Goal: Task Accomplishment & Management: Complete application form

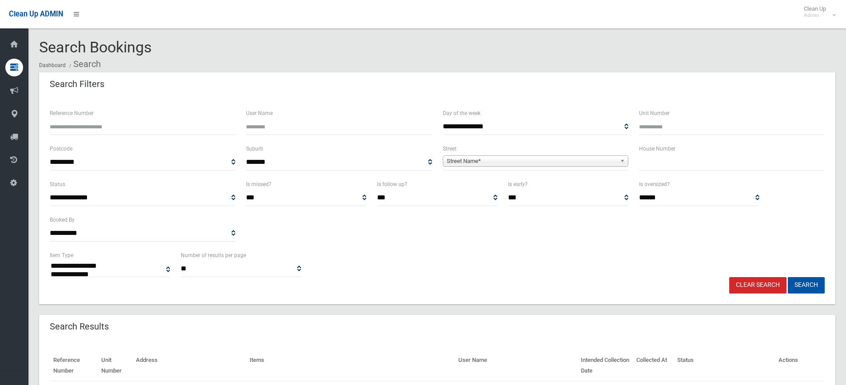
select select
click at [653, 163] on input "text" at bounding box center [732, 162] width 186 height 16
type input "**"
click at [523, 161] on span "Street Name*" at bounding box center [532, 161] width 170 height 11
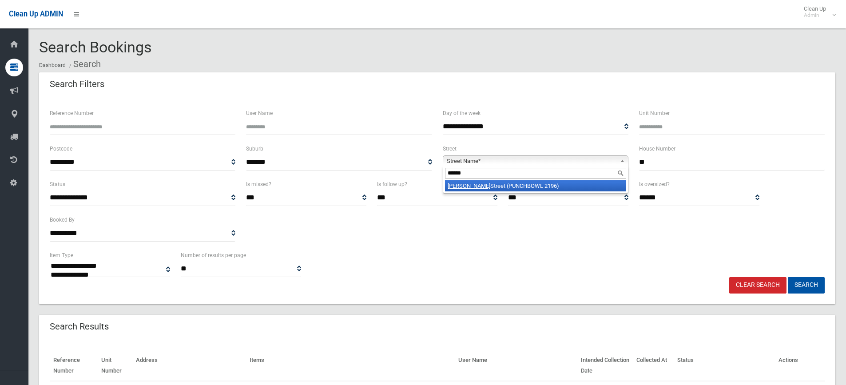
type input "******"
click at [519, 187] on li "Mawson Street (PUNCHBOWL 2196)" at bounding box center [535, 185] width 181 height 11
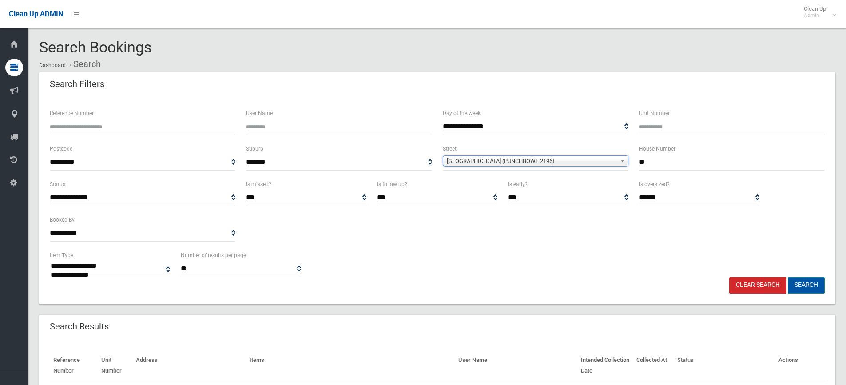
click at [798, 281] on button "Search" at bounding box center [806, 285] width 37 height 16
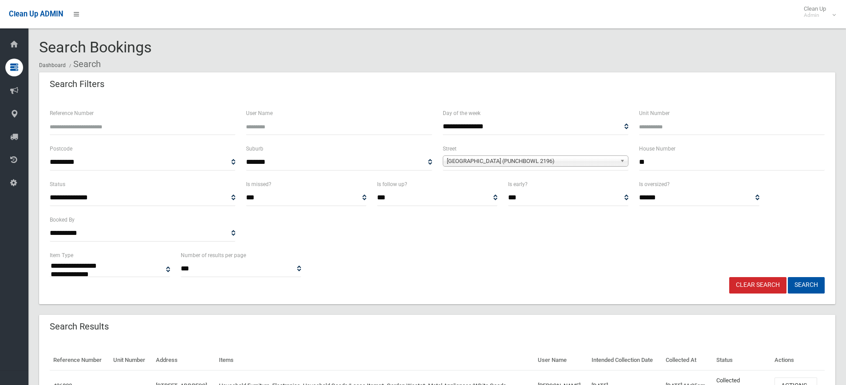
select select
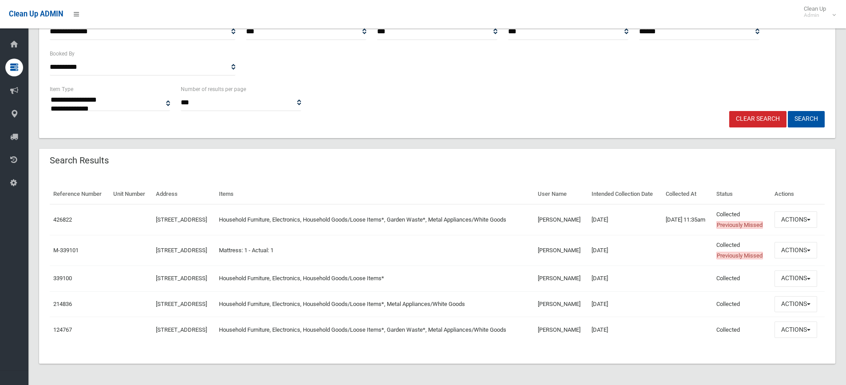
scroll to position [213, 0]
click at [63, 216] on link "426822" at bounding box center [62, 219] width 19 height 7
click at [61, 216] on link "426822" at bounding box center [62, 219] width 19 height 7
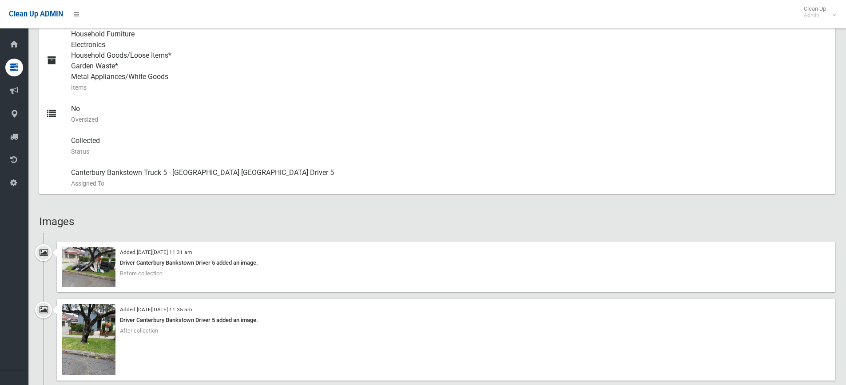
scroll to position [444, 0]
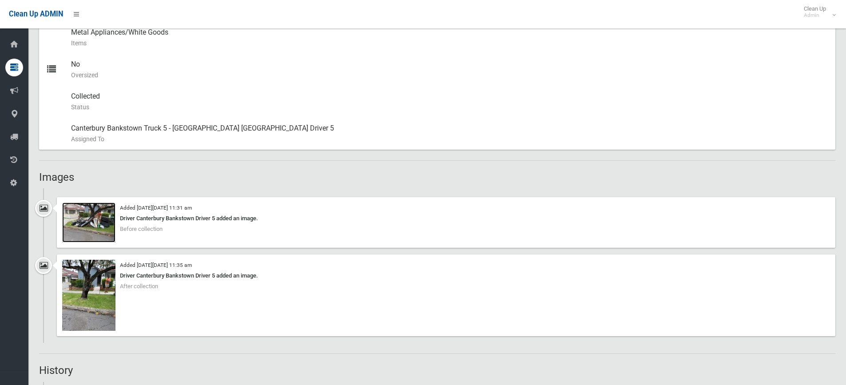
click at [106, 227] on img at bounding box center [88, 223] width 53 height 40
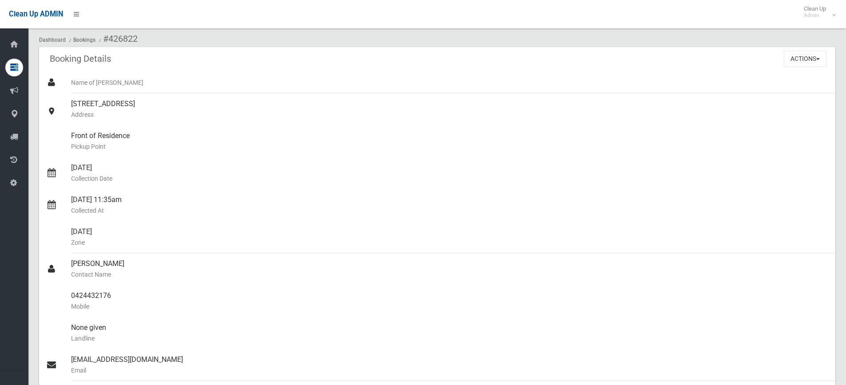
scroll to position [0, 0]
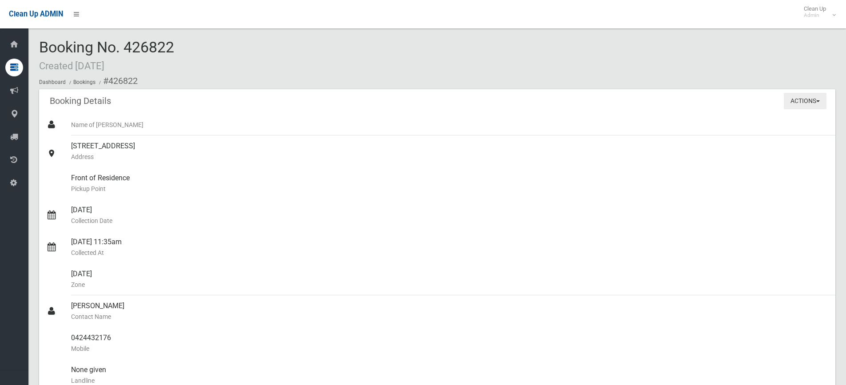
click at [799, 100] on button "Actions" at bounding box center [805, 101] width 43 height 16
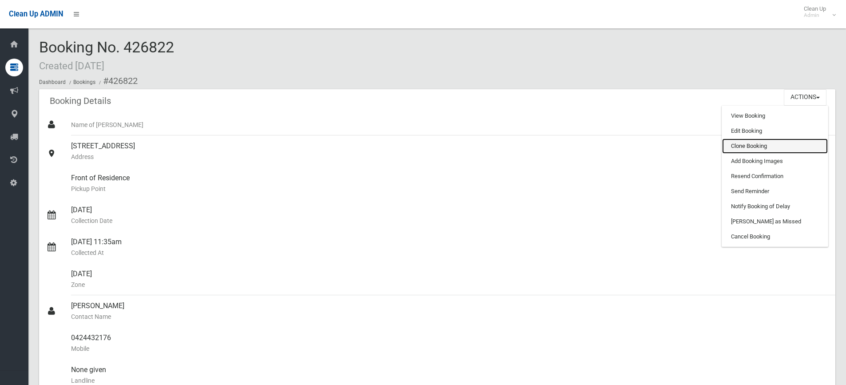
click at [756, 145] on link "Clone Booking" at bounding box center [775, 146] width 106 height 15
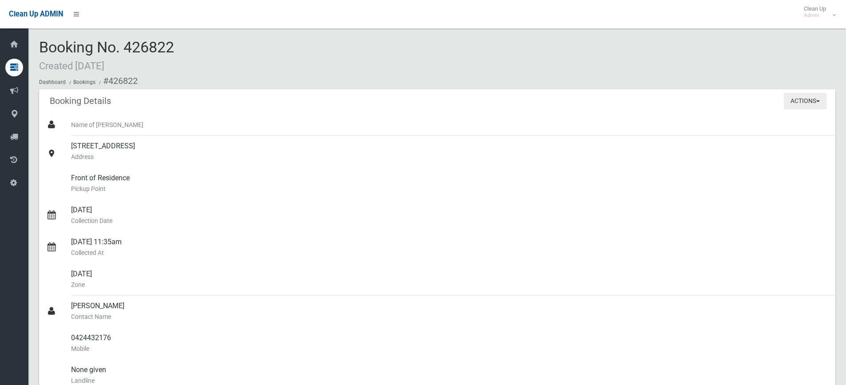
click at [803, 101] on button "Actions" at bounding box center [805, 101] width 43 height 16
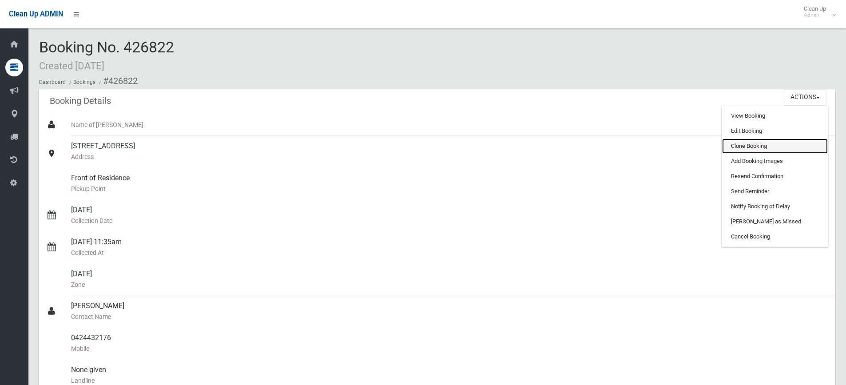
click at [762, 145] on link "Clone Booking" at bounding box center [775, 146] width 106 height 15
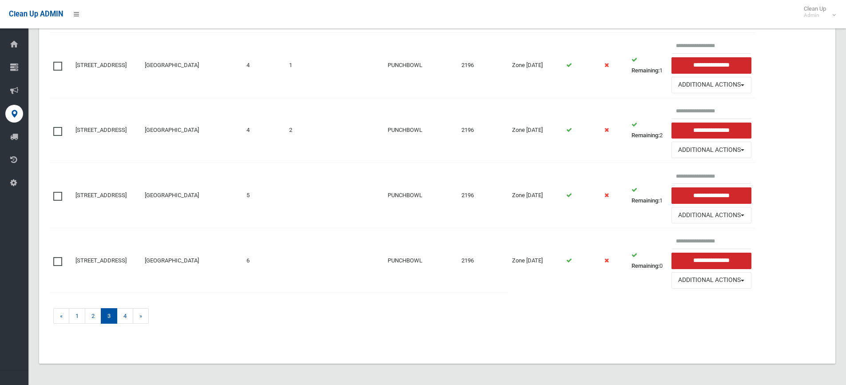
scroll to position [893, 0]
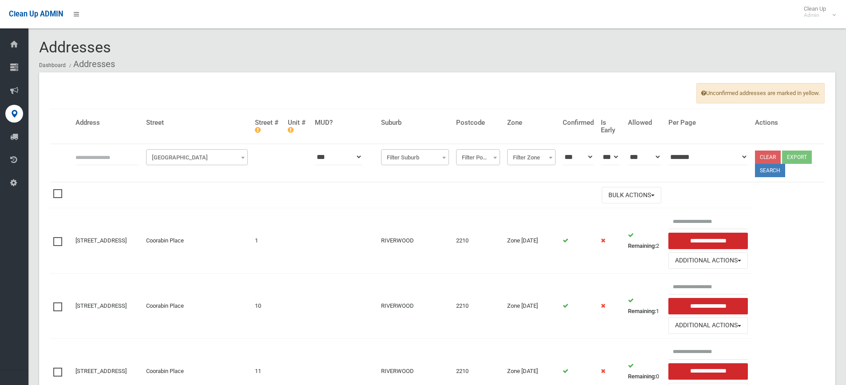
click at [95, 156] on input "text" at bounding box center [108, 157] width 64 height 16
type input "**"
click at [169, 153] on span "Filter Street" at bounding box center [196, 157] width 97 height 12
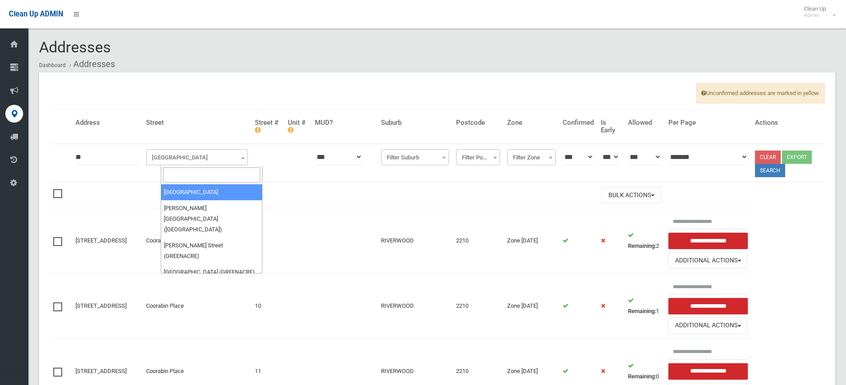
click at [181, 176] on input "search" at bounding box center [211, 174] width 97 height 15
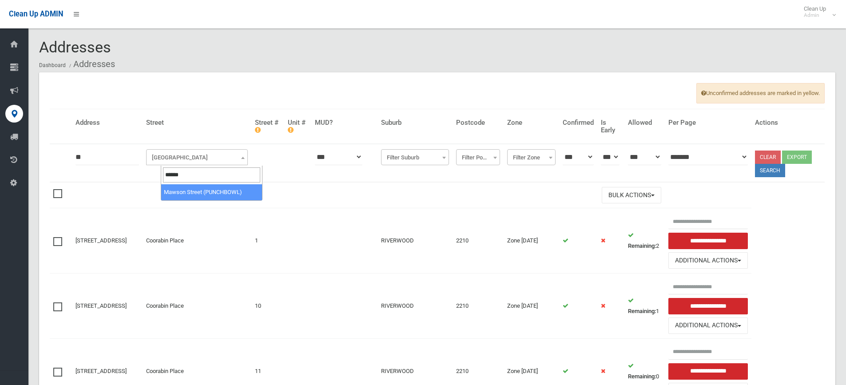
type input "******"
select select "****"
click at [773, 171] on button "Search" at bounding box center [770, 170] width 30 height 13
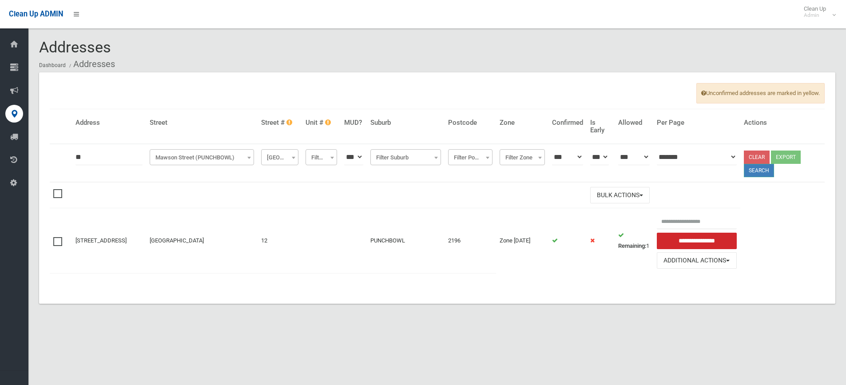
click at [774, 170] on button "Search" at bounding box center [759, 170] width 30 height 13
click at [767, 173] on button "Search" at bounding box center [759, 170] width 30 height 13
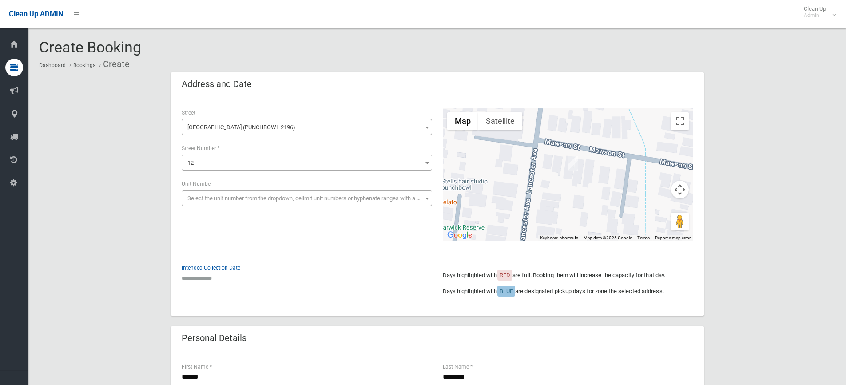
click at [207, 278] on input "text" at bounding box center [307, 278] width 251 height 16
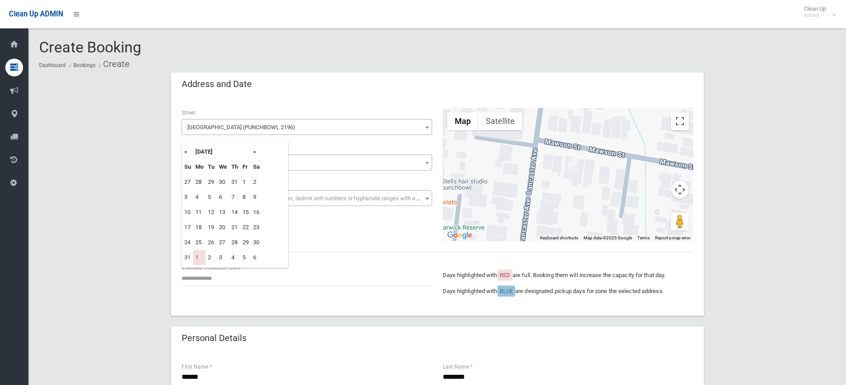
click at [256, 152] on th "»" at bounding box center [256, 151] width 11 height 15
click at [200, 199] on td "8" at bounding box center [199, 197] width 12 height 15
type input "**********"
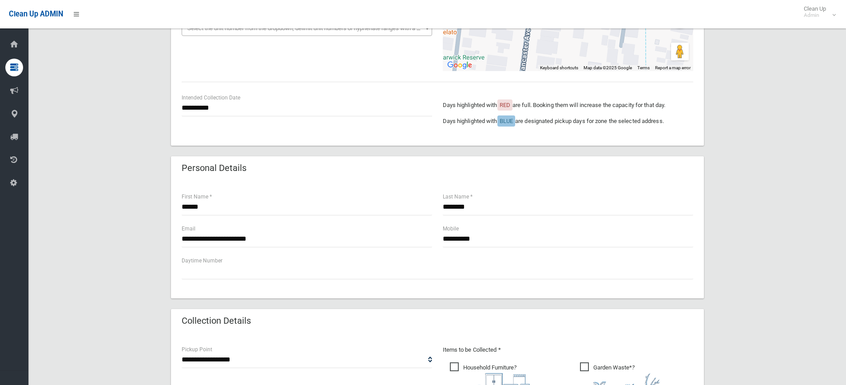
scroll to position [178, 0]
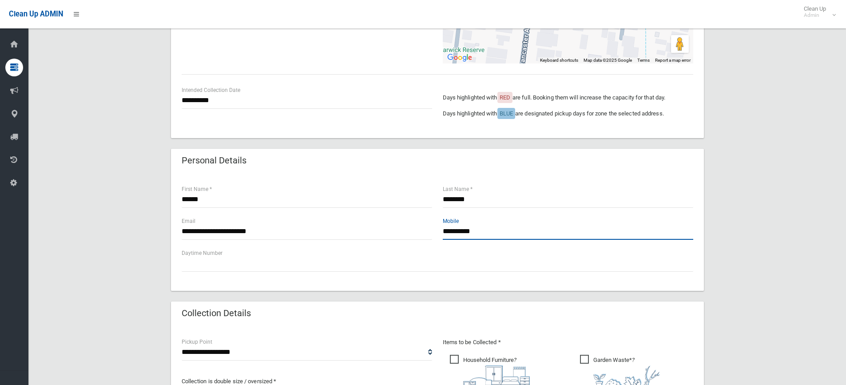
click at [513, 227] on input "**********" at bounding box center [568, 231] width 251 height 16
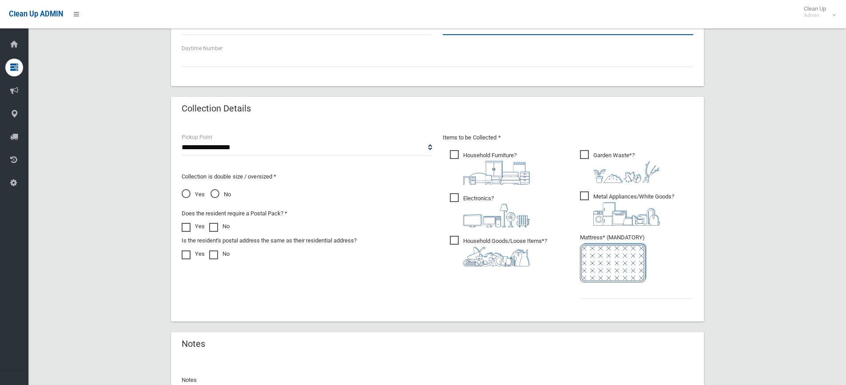
scroll to position [400, 0]
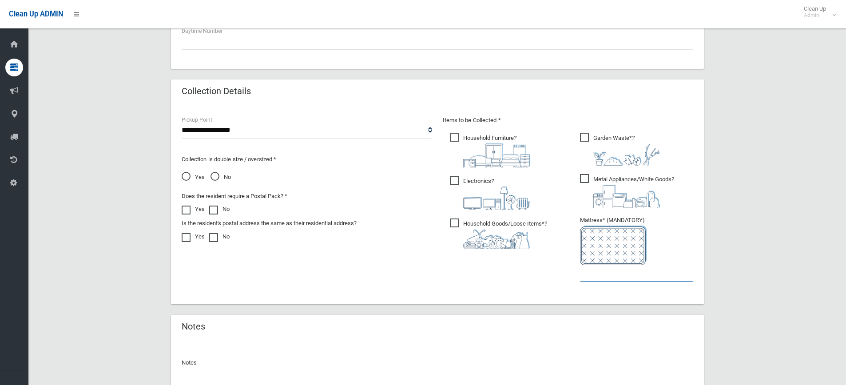
click at [591, 279] on input "text" at bounding box center [636, 273] width 113 height 16
type input "*"
click at [585, 135] on span "Garden Waste* ?" at bounding box center [620, 149] width 80 height 33
click at [583, 137] on span "Garden Waste* ?" at bounding box center [620, 149] width 80 height 33
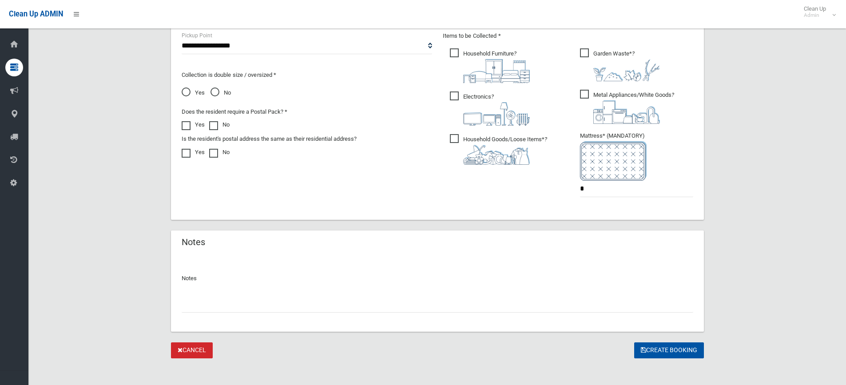
scroll to position [490, 0]
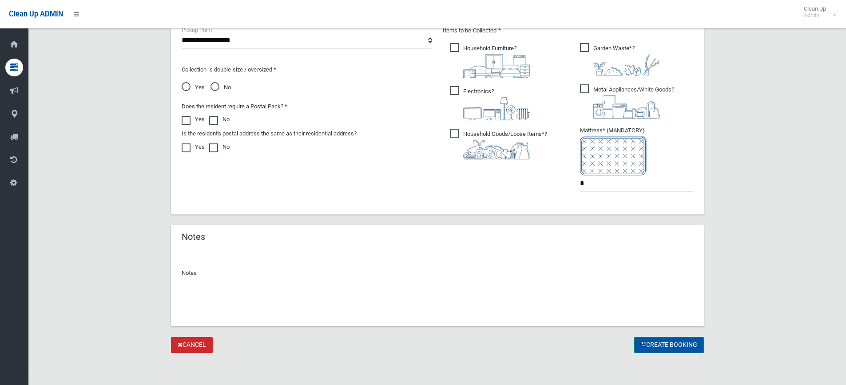
click at [668, 343] on button "Create Booking" at bounding box center [669, 345] width 70 height 16
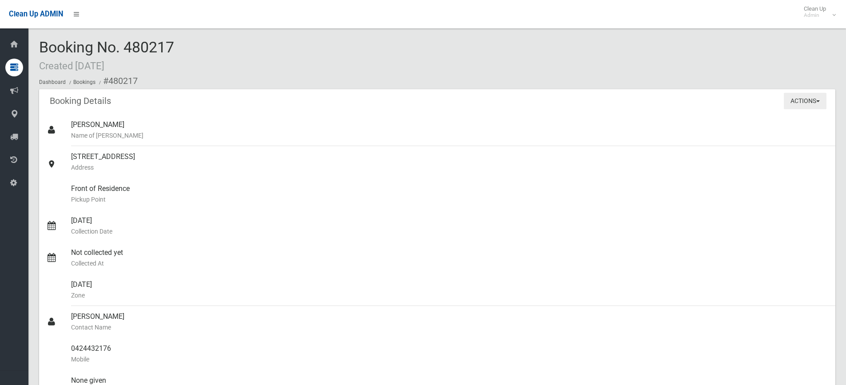
click at [801, 102] on button "Actions" at bounding box center [805, 101] width 43 height 16
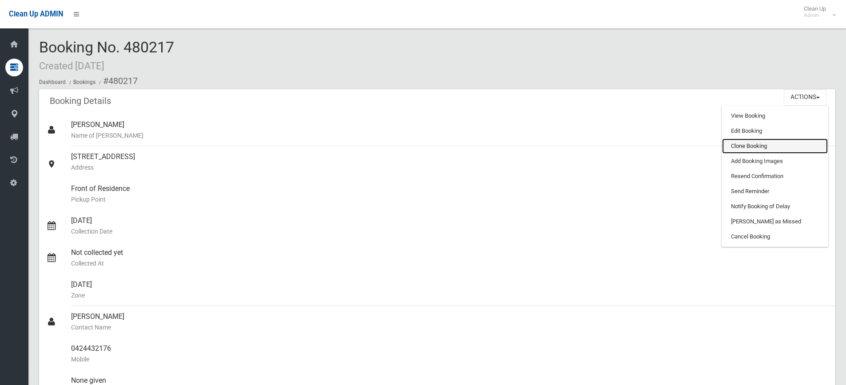
click at [761, 149] on link "Clone Booking" at bounding box center [775, 146] width 106 height 15
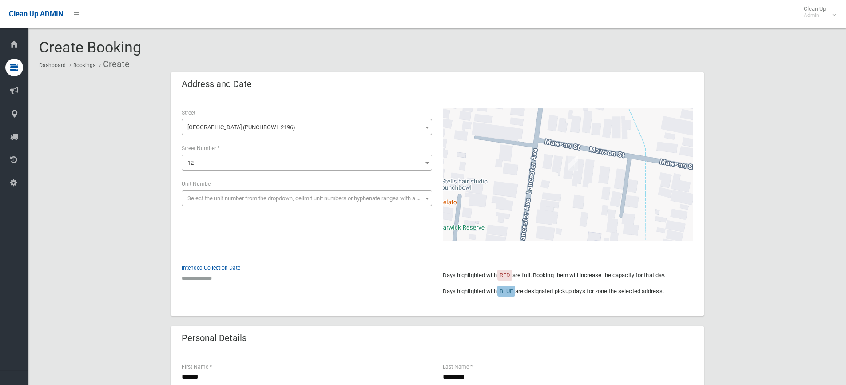
click at [205, 276] on input "text" at bounding box center [307, 278] width 251 height 16
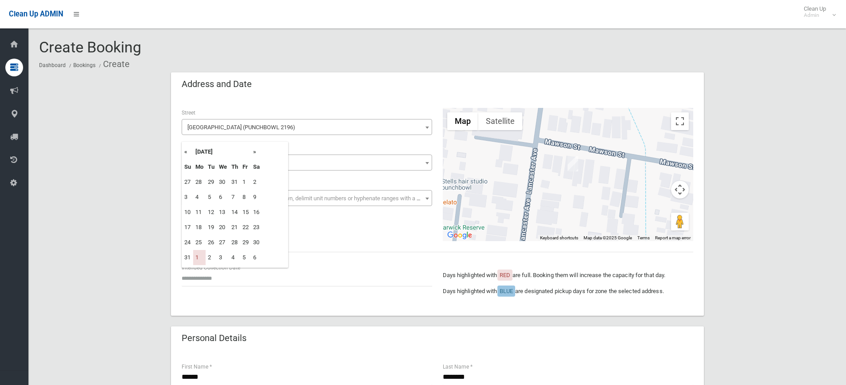
click at [255, 150] on th "»" at bounding box center [256, 151] width 11 height 15
click at [200, 255] on td "1" at bounding box center [199, 257] width 12 height 15
type input "**********"
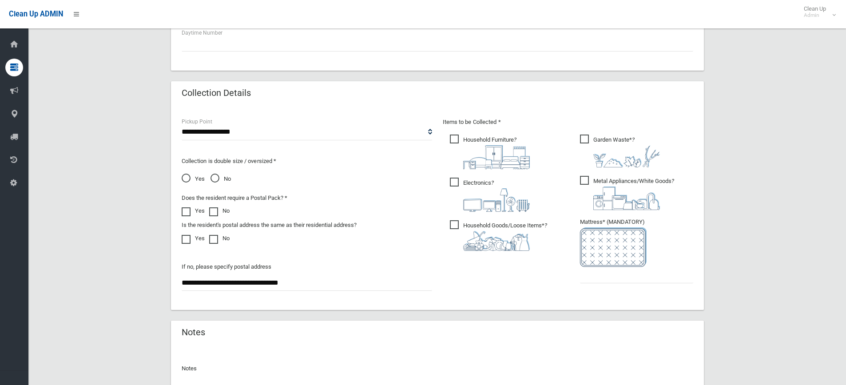
scroll to position [400, 0]
click at [597, 278] on input "text" at bounding box center [636, 273] width 113 height 16
type input "*"
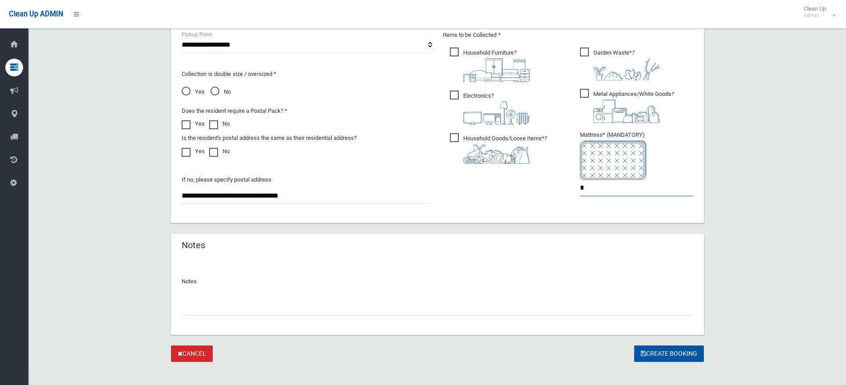
scroll to position [494, 0]
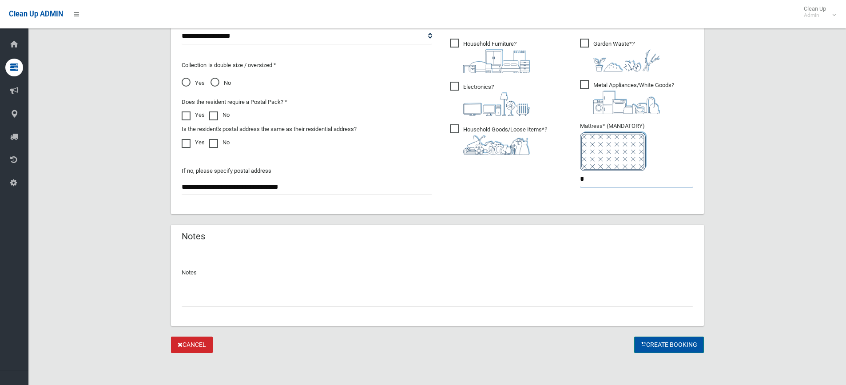
type input "*"
click at [674, 345] on button "Create Booking" at bounding box center [669, 345] width 70 height 16
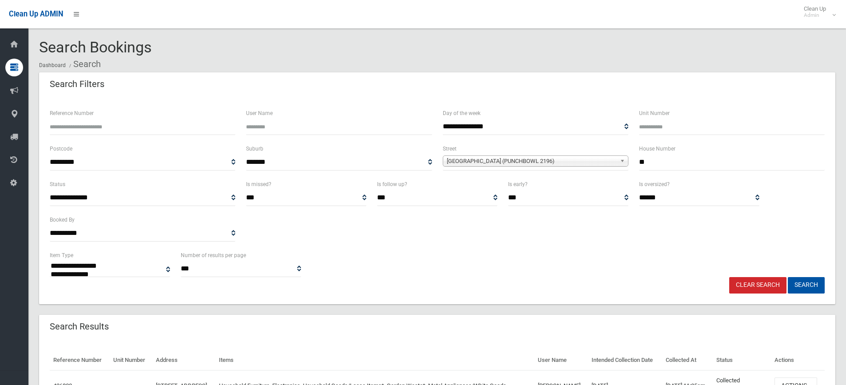
select select
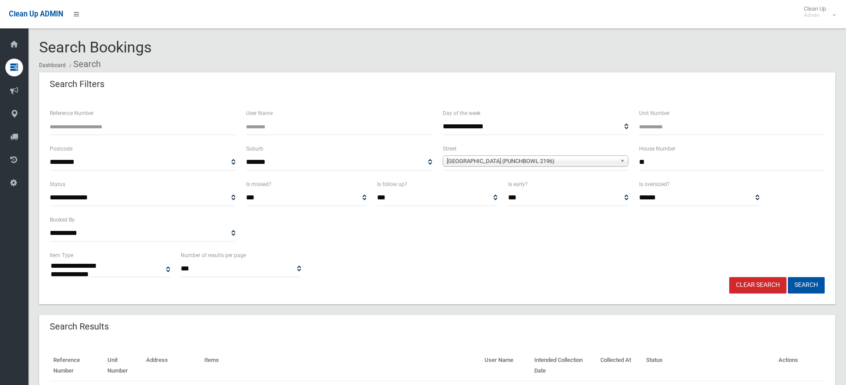
select select
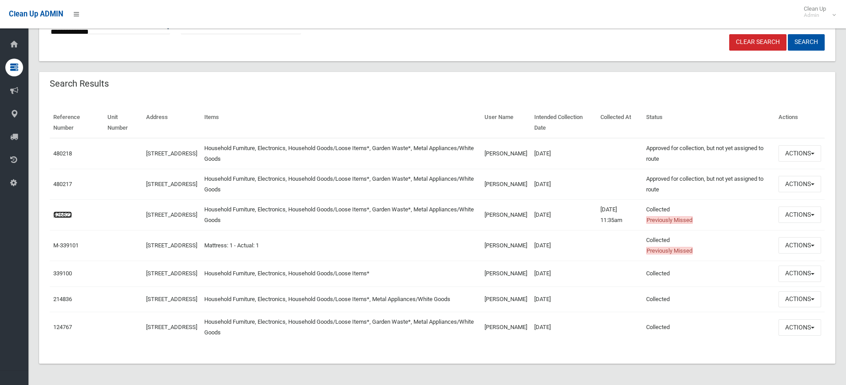
click at [64, 211] on link "426822" at bounding box center [62, 214] width 19 height 7
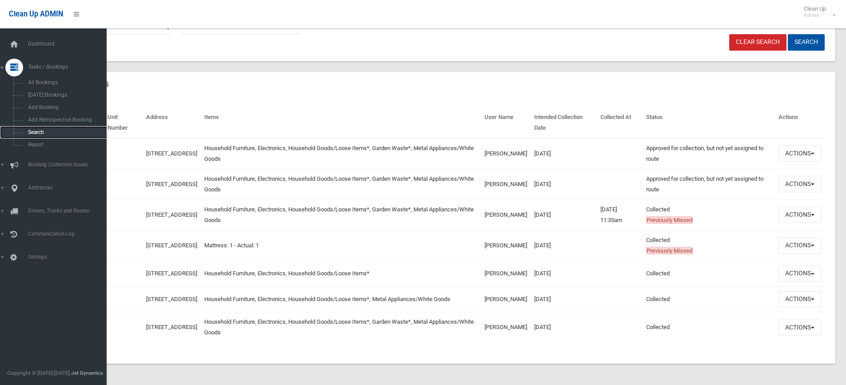
click at [33, 133] on span "Search" at bounding box center [65, 132] width 80 height 6
click at [38, 130] on span "Search" at bounding box center [65, 132] width 80 height 6
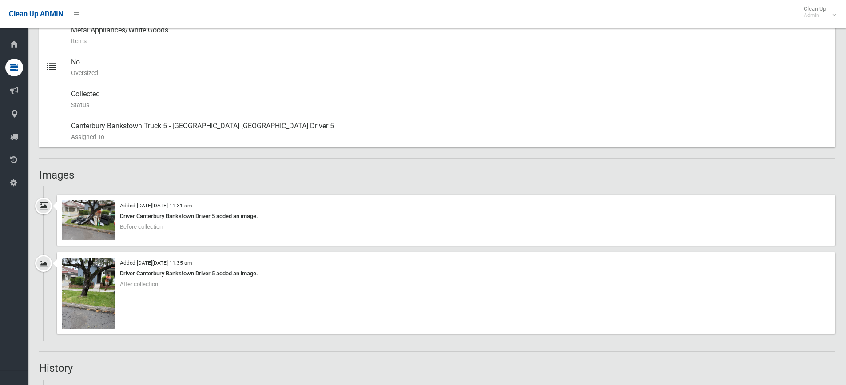
scroll to position [578, 0]
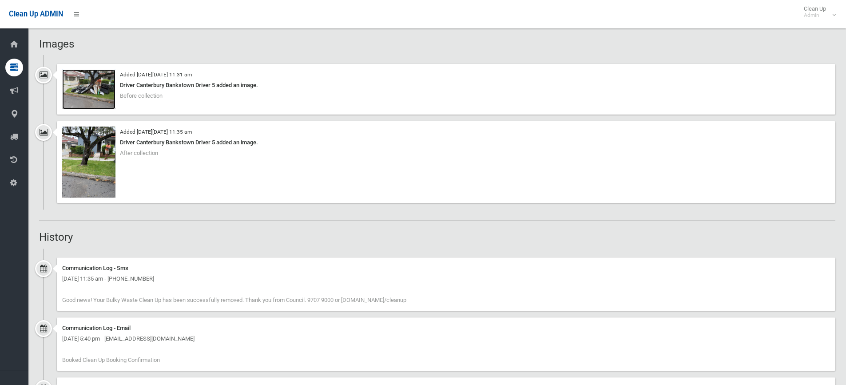
click at [103, 84] on img at bounding box center [88, 89] width 53 height 40
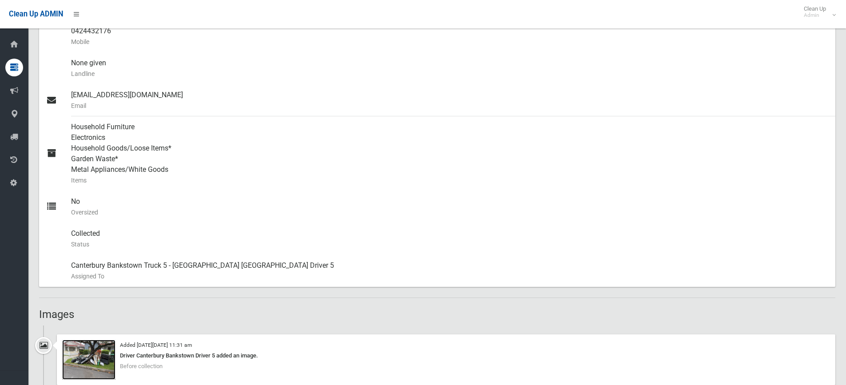
scroll to position [222, 0]
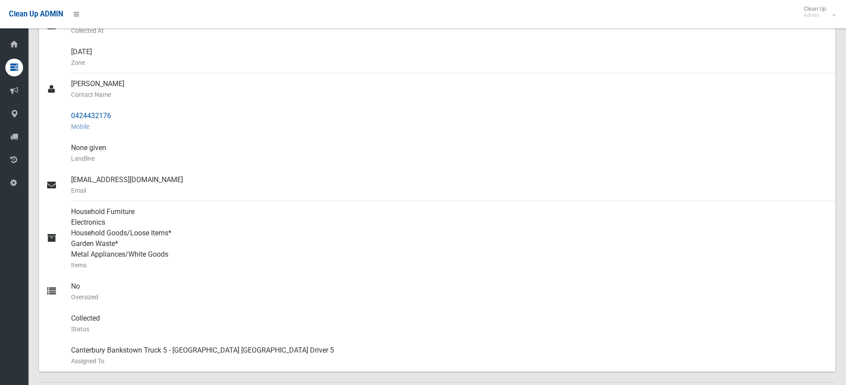
drag, startPoint x: 113, startPoint y: 117, endPoint x: 71, endPoint y: 113, distance: 41.9
click at [71, 113] on div "0424432176 Mobile" at bounding box center [449, 121] width 757 height 32
copy div "0424432176"
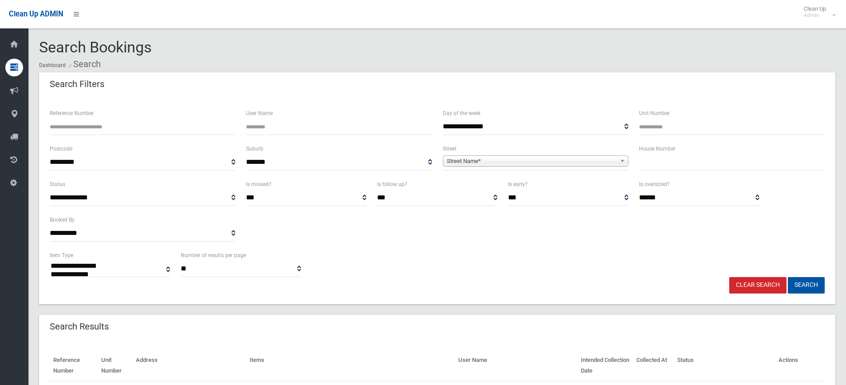
select select
click at [680, 161] on input "text" at bounding box center [732, 162] width 186 height 16
type input "*****"
click at [506, 161] on span "Street Name*" at bounding box center [532, 161] width 170 height 11
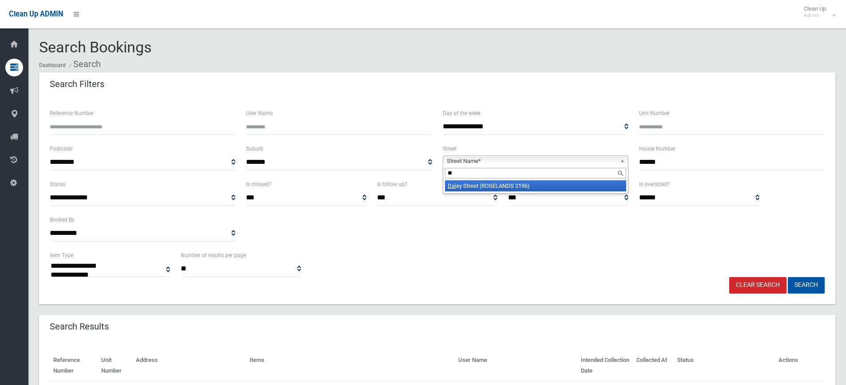
type input "*"
type input "*******"
click at [487, 186] on li "Bayview Avenue (EARLWOOD 2206)" at bounding box center [535, 185] width 181 height 11
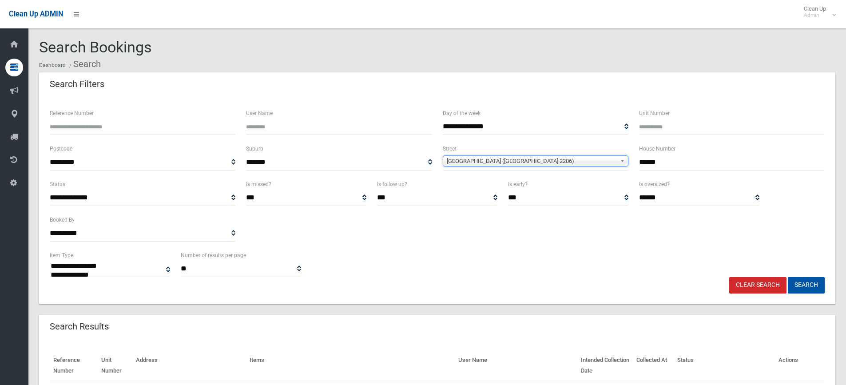
click at [652, 162] on input "*****" at bounding box center [732, 162] width 186 height 16
type input "*****"
click at [798, 282] on button "Search" at bounding box center [806, 285] width 37 height 16
select select
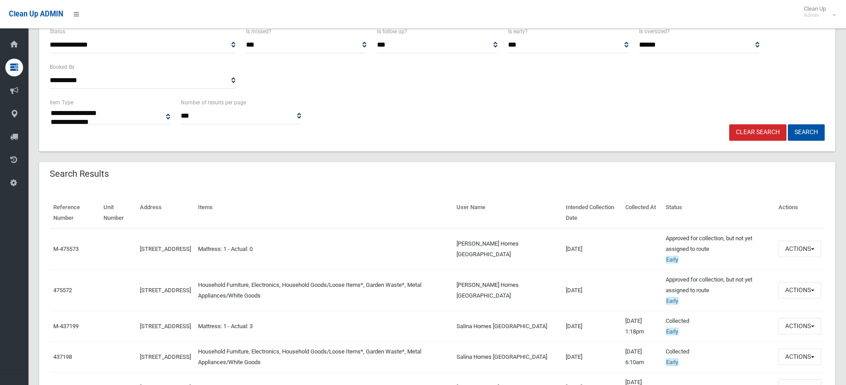
scroll to position [178, 0]
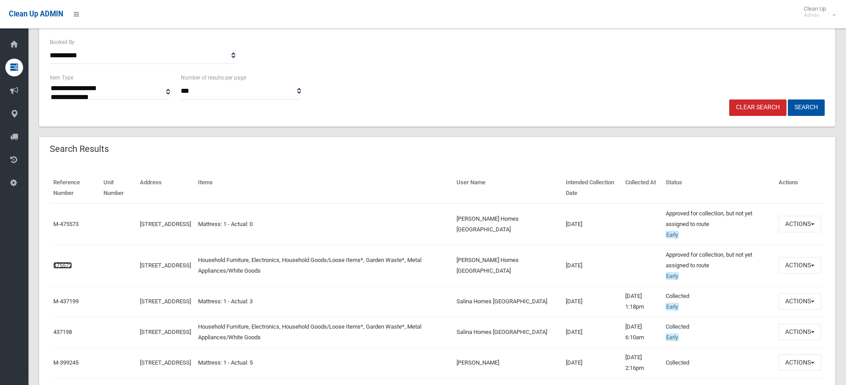
click at [60, 265] on link "475572" at bounding box center [62, 265] width 19 height 7
